Goal: Task Accomplishment & Management: Manage account settings

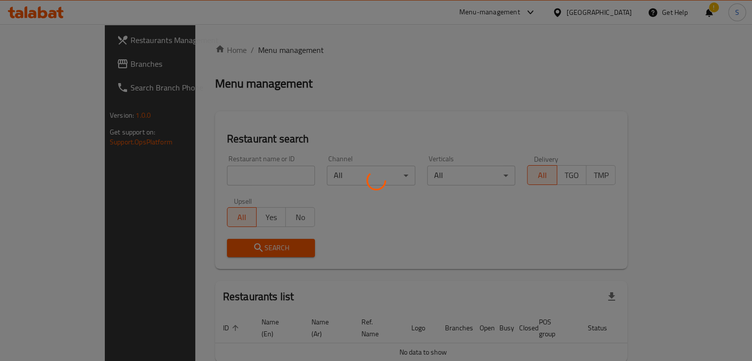
click at [130, 64] on span "Branches" at bounding box center [176, 64] width 92 height 12
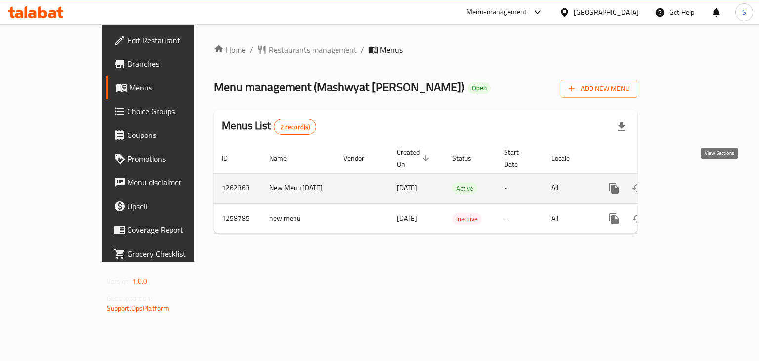
click at [691, 182] on icon "enhanced table" at bounding box center [686, 188] width 12 height 12
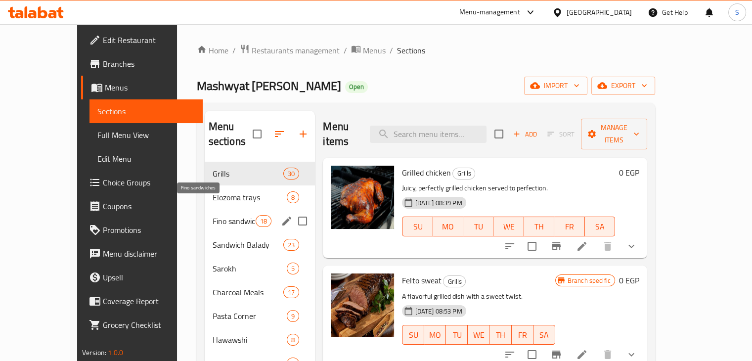
click at [213, 215] on span "Fino sandwiches" at bounding box center [234, 221] width 43 height 12
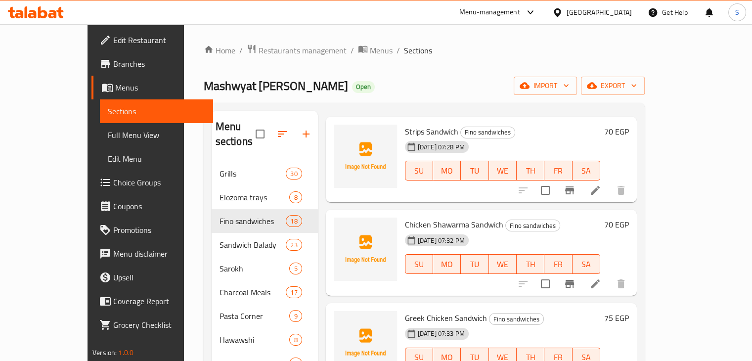
scroll to position [31, 0]
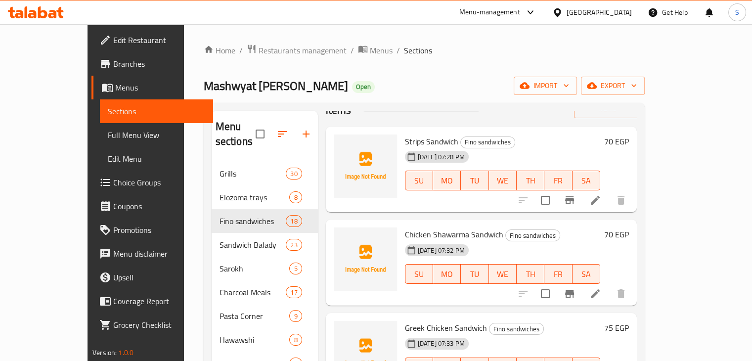
click at [405, 134] on span "Strips Sandwich" at bounding box center [431, 141] width 53 height 15
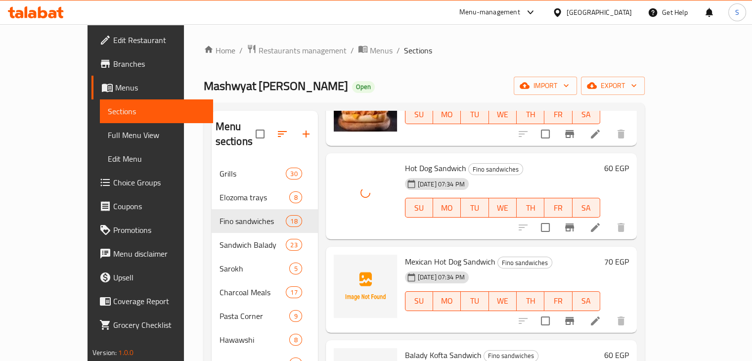
scroll to position [571, 0]
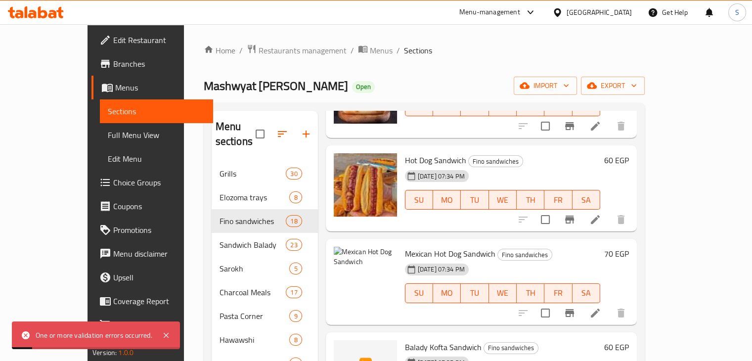
click at [585, 247] on h6 "Mexican Hot Dog Sandwich Fino sandwiches" at bounding box center [502, 254] width 195 height 14
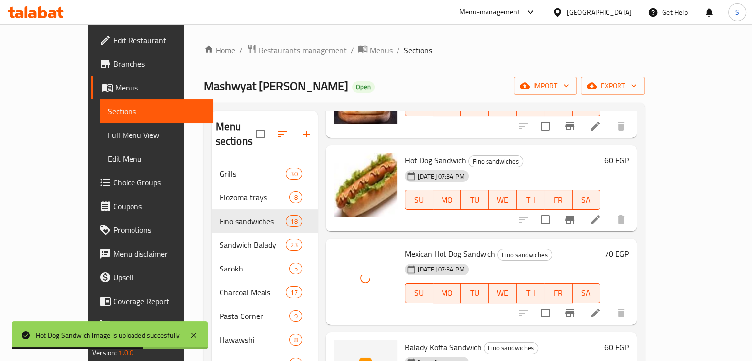
click at [567, 247] on h6 "Mexican Hot Dog Sandwich Fino sandwiches" at bounding box center [502, 254] width 195 height 14
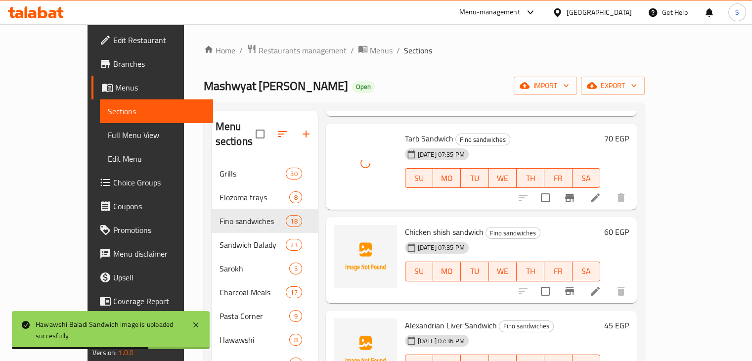
scroll to position [1060, 0]
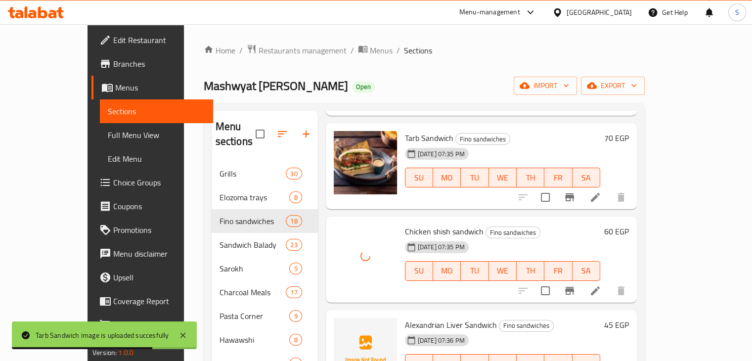
click at [553, 237] on div "04-10-2025 07:35 PM SU MO TU WE TH FR SA" at bounding box center [502, 263] width 203 height 53
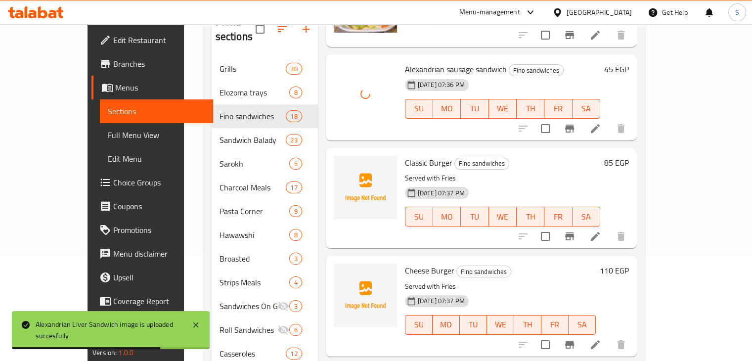
scroll to position [110, 0]
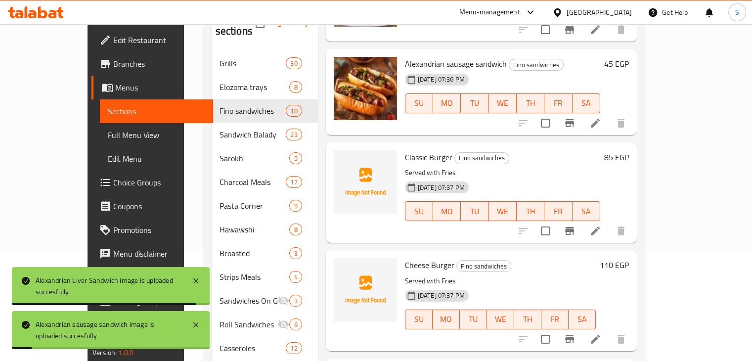
click at [405, 150] on span "Classic Burger" at bounding box center [428, 157] width 47 height 15
copy h6 "Classic Burger"
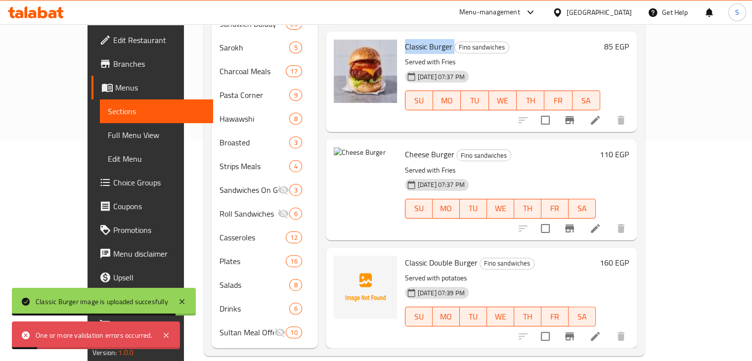
scroll to position [220, 0]
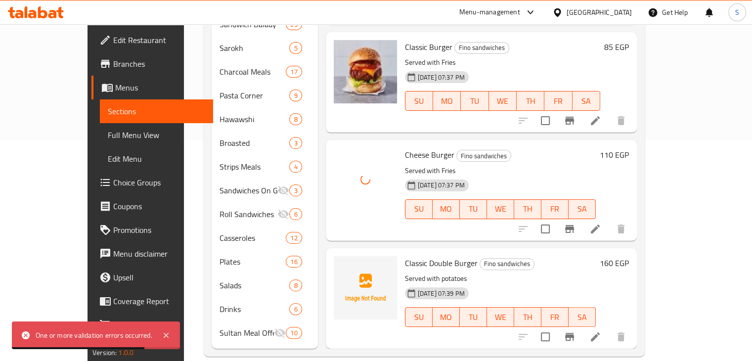
click at [515, 165] on p "Served with Fries" at bounding box center [500, 171] width 191 height 12
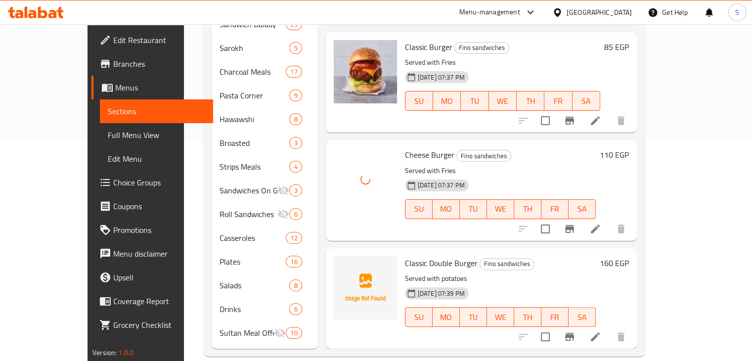
click at [417, 256] on span "Classic Double Burger" at bounding box center [441, 263] width 73 height 15
copy h6 "Classic Double Burger"
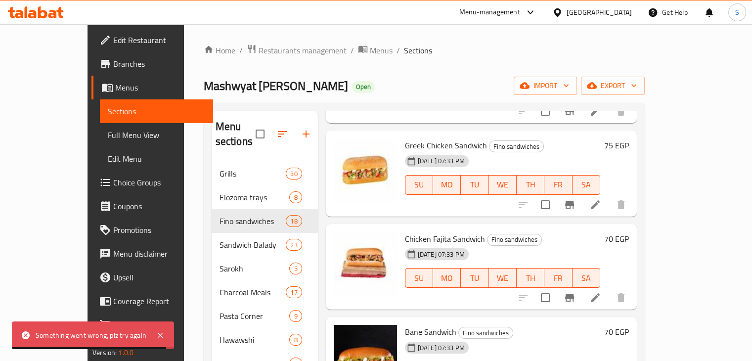
scroll to position [215, 0]
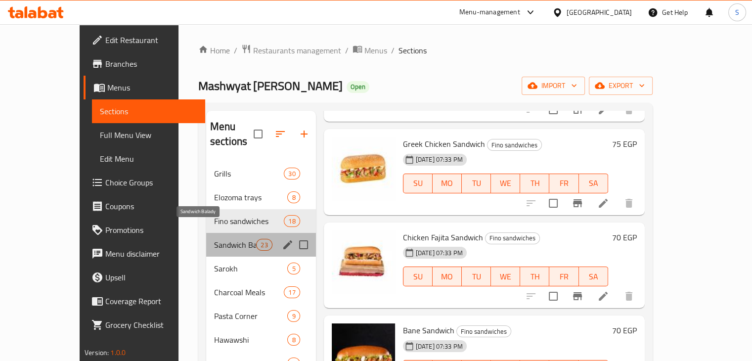
click at [214, 239] on span "Sandwich Balady" at bounding box center [235, 245] width 42 height 12
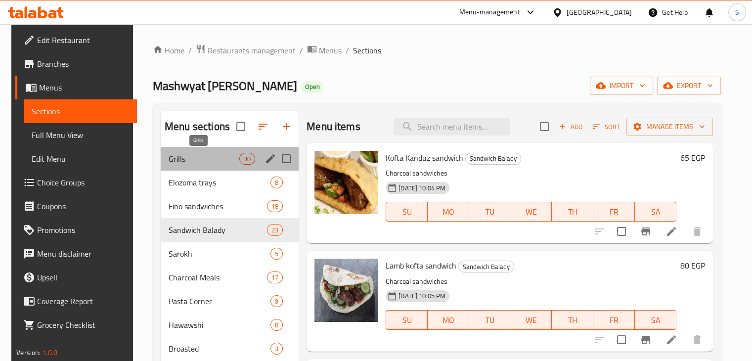
click at [169, 154] on span "Grills" at bounding box center [204, 159] width 71 height 12
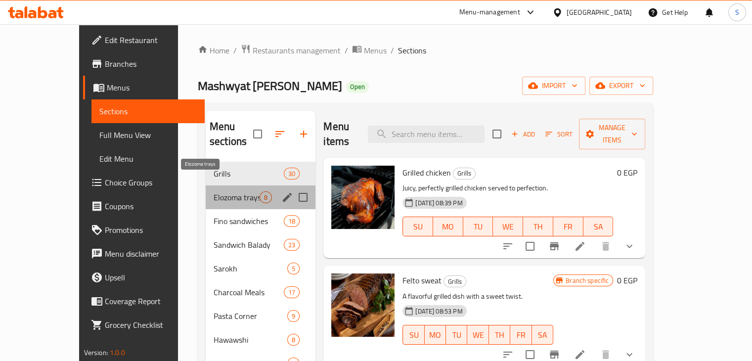
click at [214, 191] on span "Elozoma trays" at bounding box center [237, 197] width 46 height 12
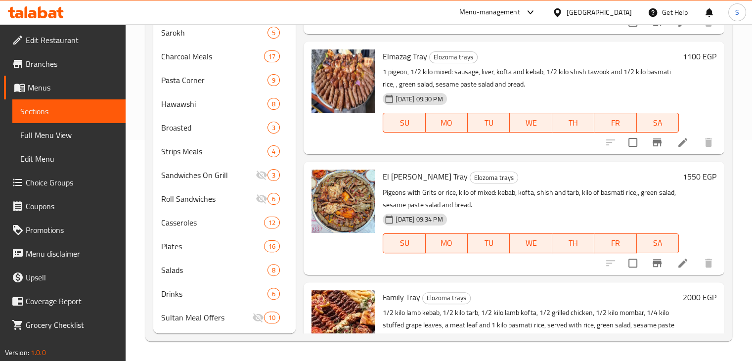
scroll to position [360, 0]
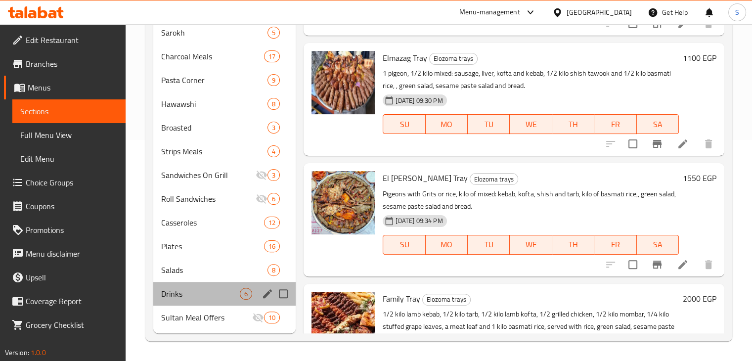
click at [177, 300] on div "Drinks 6" at bounding box center [224, 294] width 143 height 24
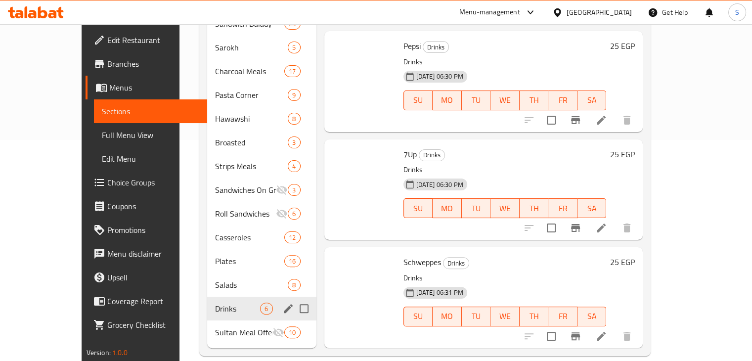
scroll to position [229, 0]
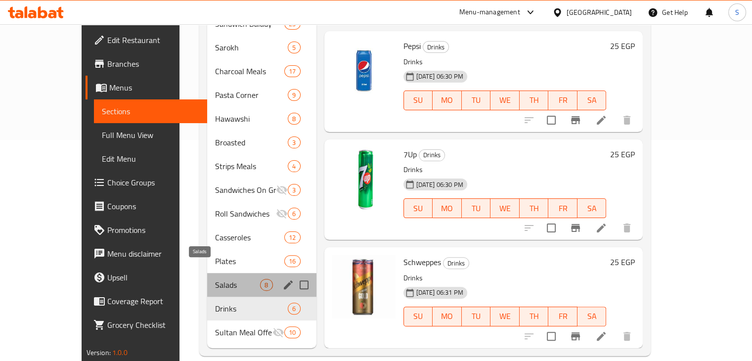
click at [215, 279] on span "Salads" at bounding box center [237, 285] width 45 height 12
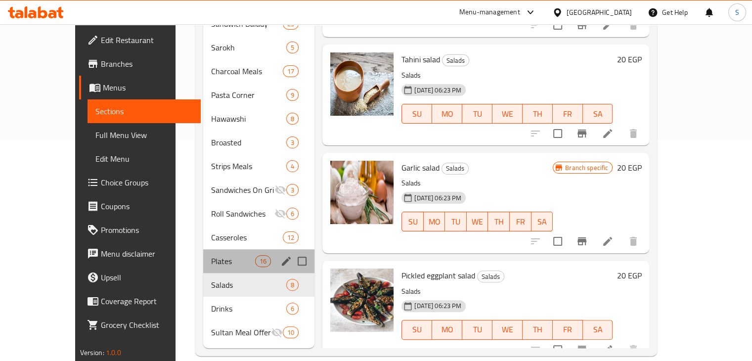
click at [203, 253] on div "Plates 16" at bounding box center [259, 261] width 112 height 24
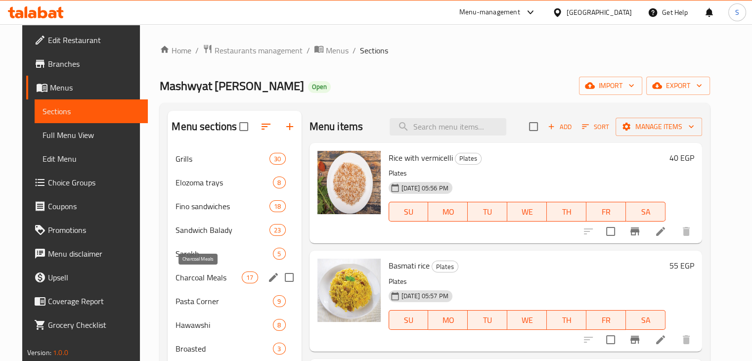
scroll to position [221, 0]
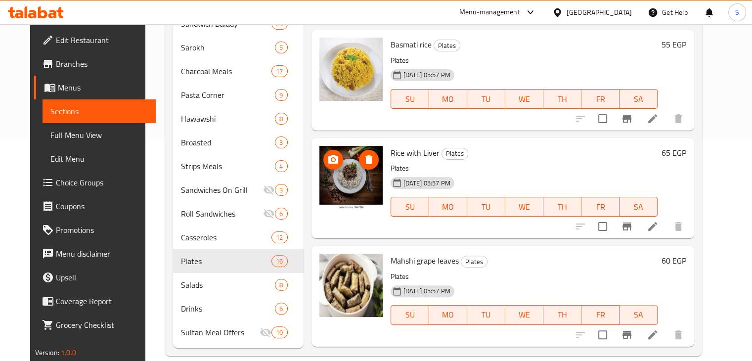
click at [351, 184] on img at bounding box center [350, 177] width 63 height 63
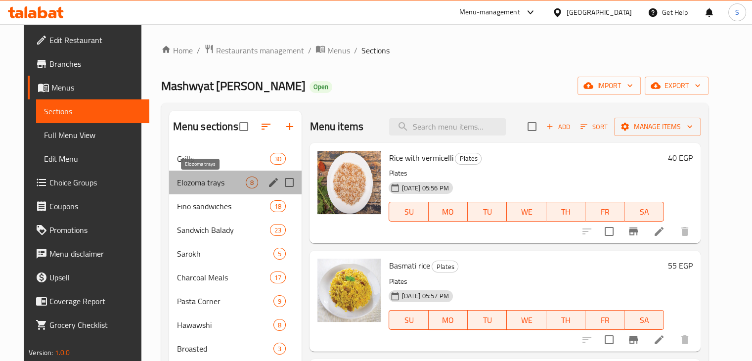
click at [214, 184] on span "Elozoma trays" at bounding box center [211, 182] width 69 height 12
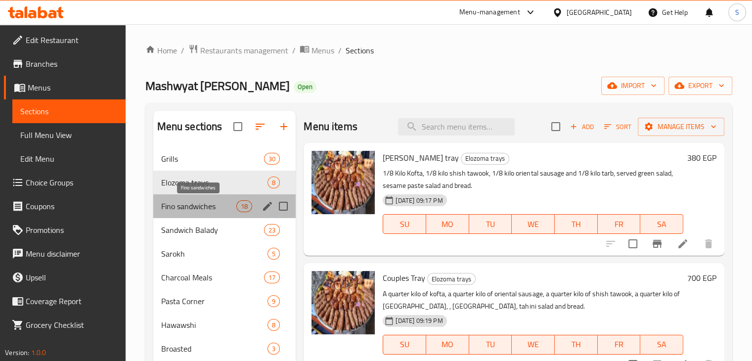
click at [204, 202] on span "Fino sandwiches" at bounding box center [199, 206] width 76 height 12
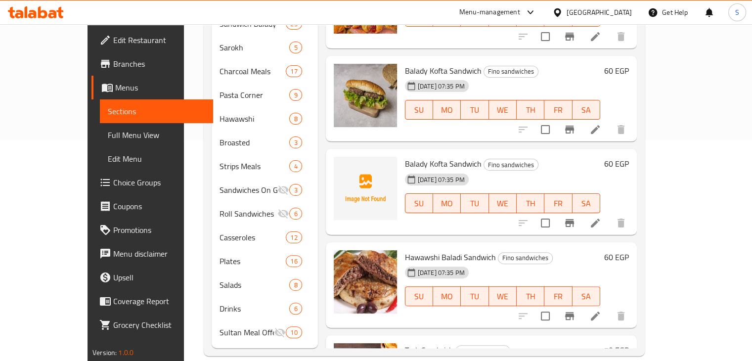
scroll to position [621, 0]
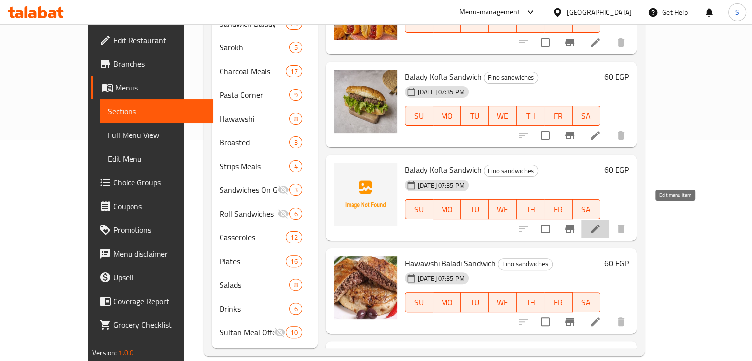
click at [599, 224] on icon at bounding box center [595, 228] width 9 height 9
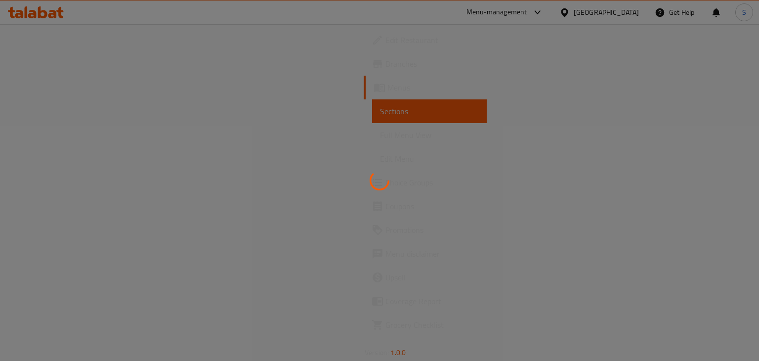
drag, startPoint x: 336, startPoint y: 145, endPoint x: 291, endPoint y: 123, distance: 50.2
click at [291, 123] on div at bounding box center [379, 180] width 759 height 361
click at [320, 152] on div at bounding box center [379, 180] width 759 height 361
